Goal: Information Seeking & Learning: Check status

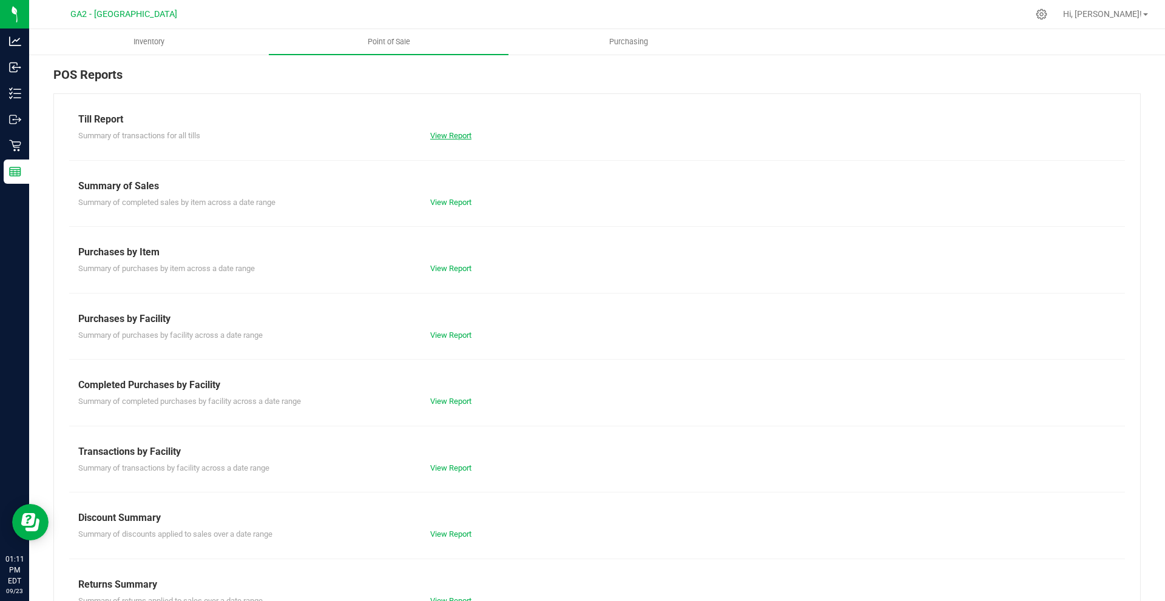
click at [449, 139] on link "View Report" at bounding box center [450, 135] width 41 height 9
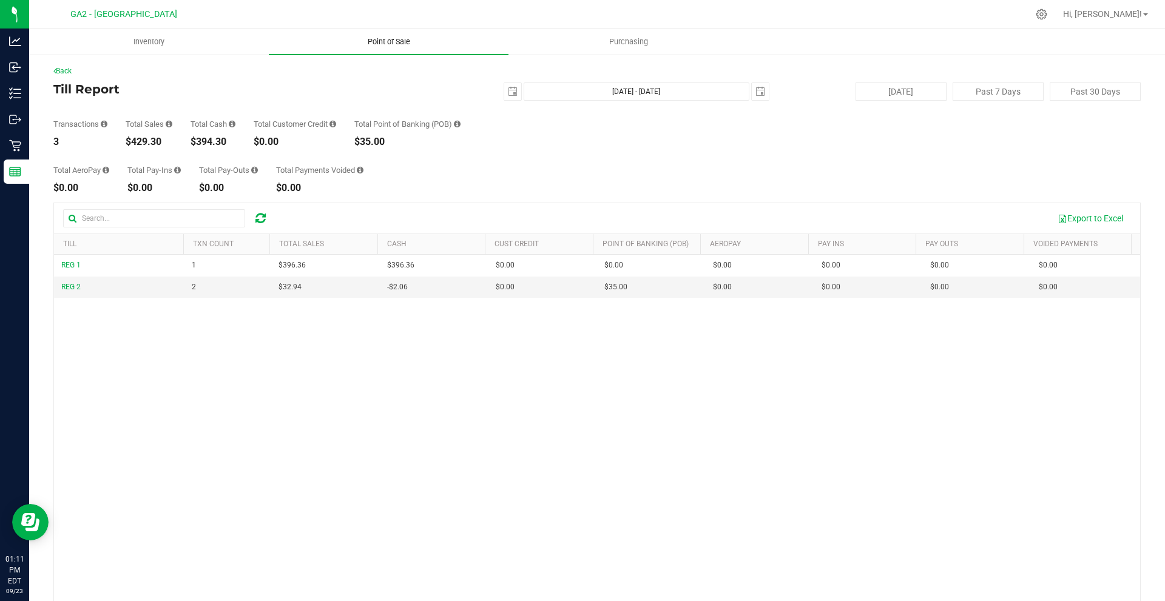
click at [402, 46] on span "Point of Sale" at bounding box center [388, 41] width 75 height 11
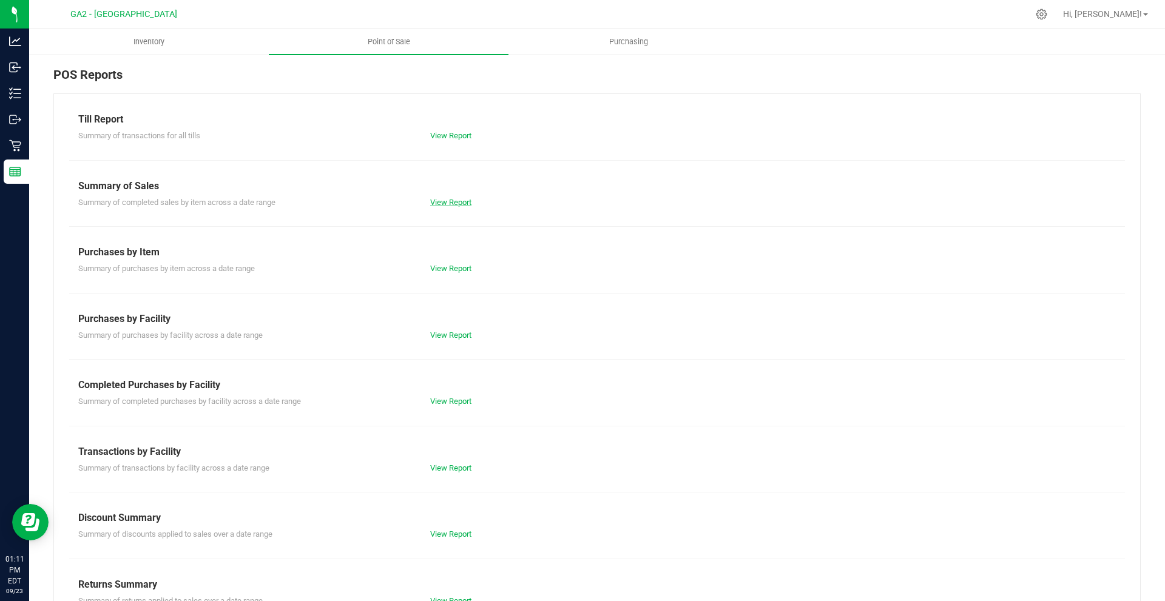
click at [446, 206] on link "View Report" at bounding box center [450, 202] width 41 height 9
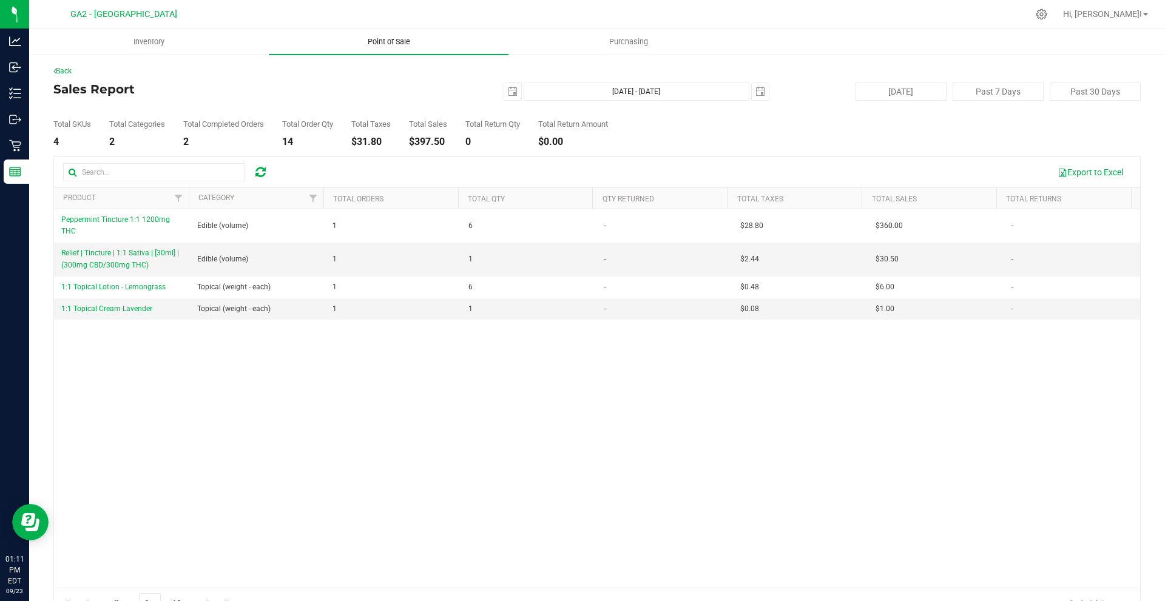
click at [404, 42] on span "Point of Sale" at bounding box center [388, 41] width 75 height 11
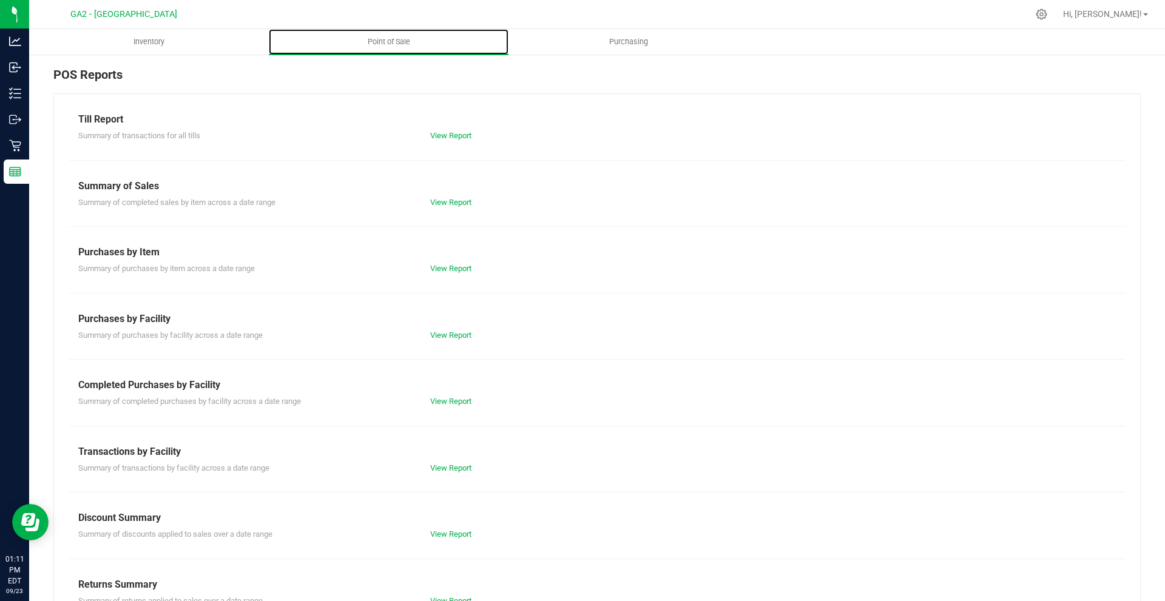
scroll to position [36, 0]
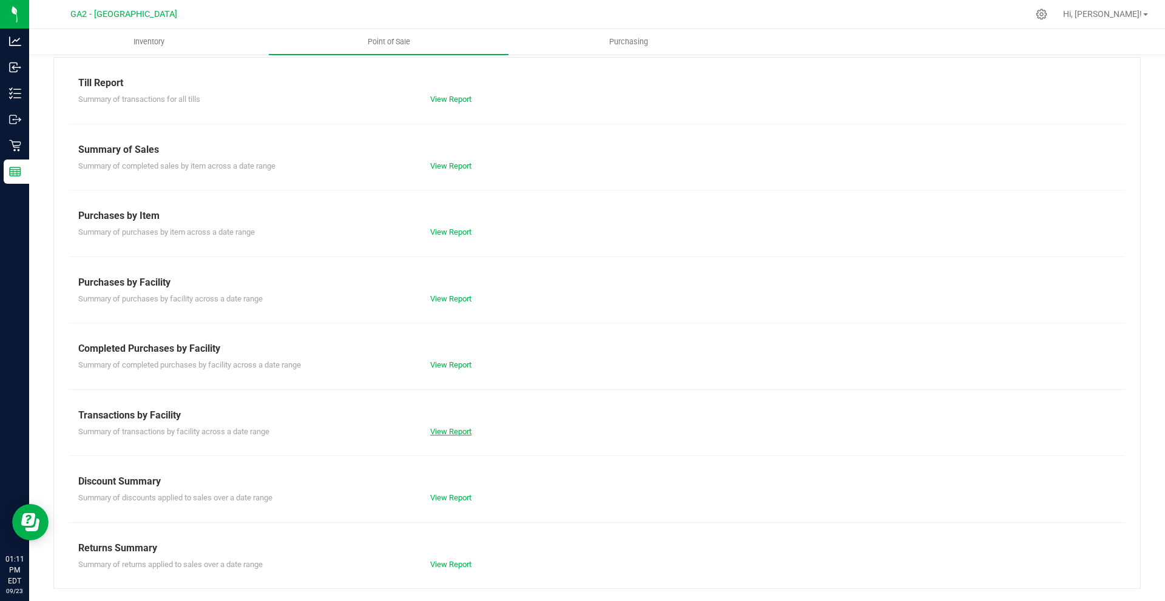
click at [461, 427] on link "View Report" at bounding box center [450, 431] width 41 height 9
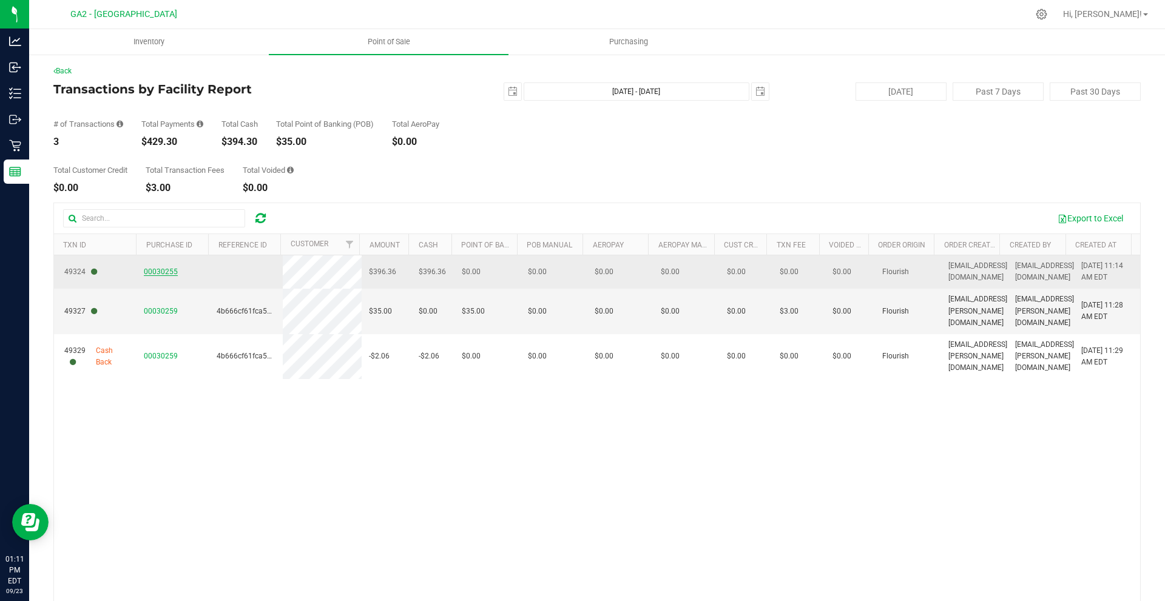
click at [167, 274] on span "00030255" at bounding box center [161, 272] width 34 height 8
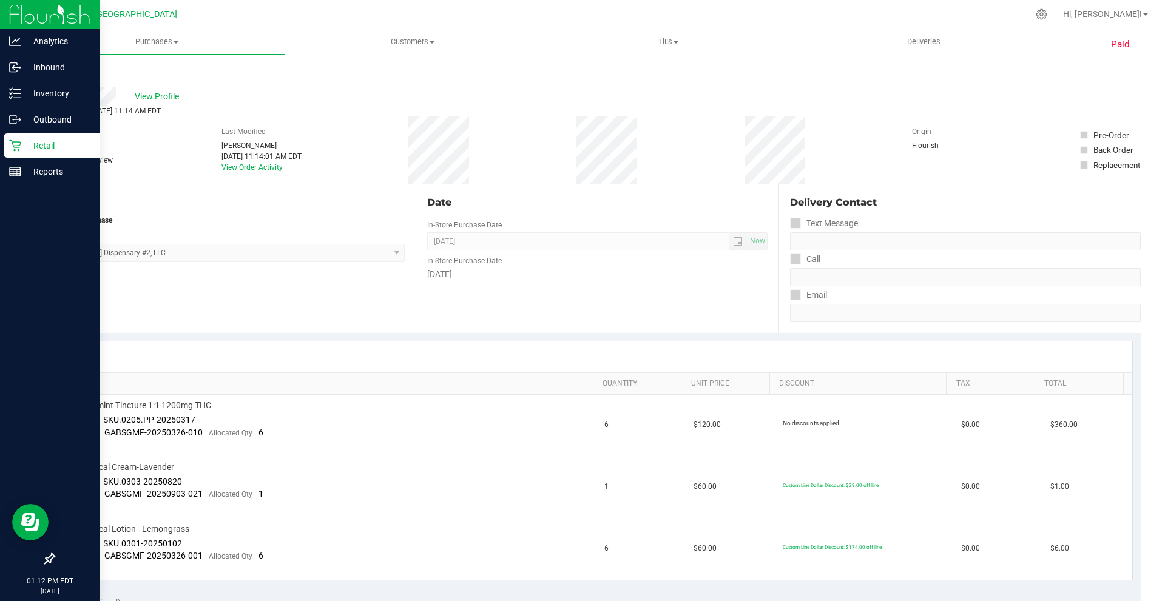
click at [18, 141] on icon at bounding box center [15, 146] width 12 height 12
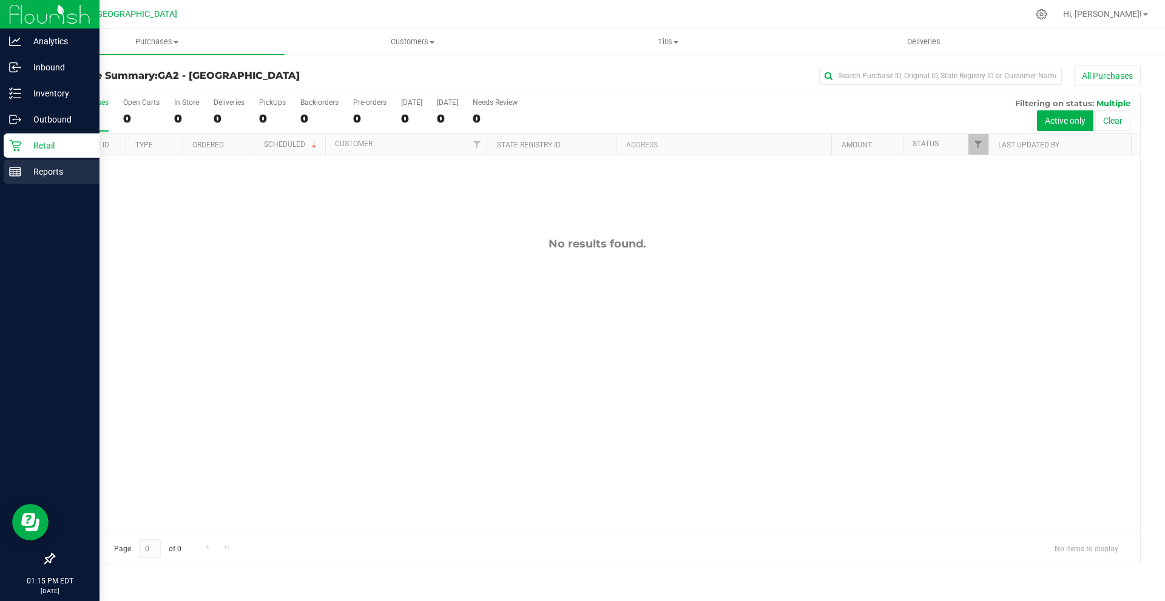
click at [51, 164] on div "Reports" at bounding box center [52, 172] width 96 height 24
